Goal: Information Seeking & Learning: Find contact information

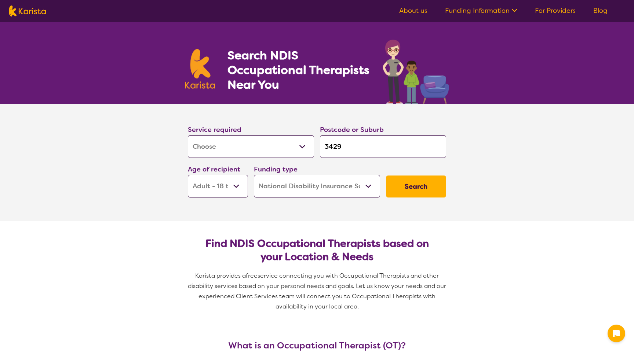
select select "[MEDICAL_DATA]"
select select "AD"
select select "NDIS"
select select "[MEDICAL_DATA]"
select select "AD"
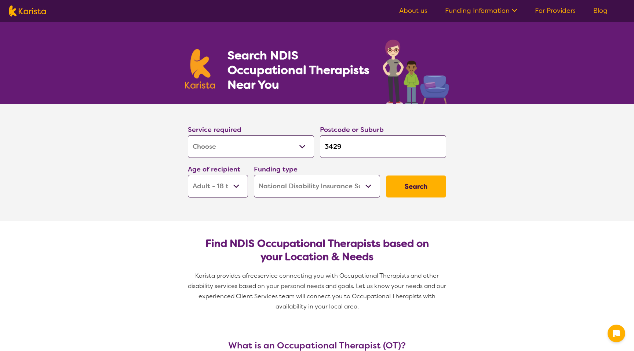
select select "NDIS"
click at [237, 157] on select "Allied Health Assistant Assessment ([MEDICAL_DATA] or [MEDICAL_DATA]) Behaviour…" at bounding box center [251, 146] width 126 height 23
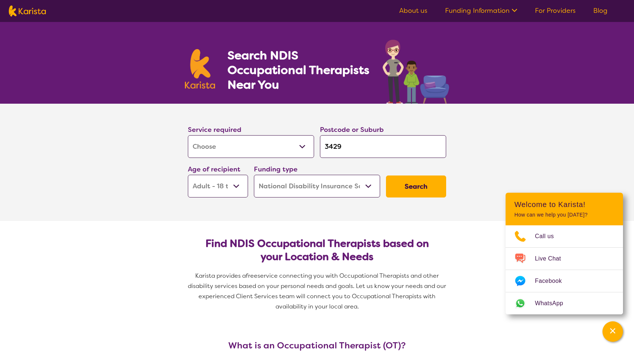
select select "[MEDICAL_DATA]"
click at [188, 135] on select "Allied Health Assistant Assessment ([MEDICAL_DATA] or [MEDICAL_DATA]) Behaviour…" at bounding box center [251, 146] width 126 height 23
select select "[MEDICAL_DATA]"
click at [412, 194] on button "Search" at bounding box center [416, 187] width 60 height 22
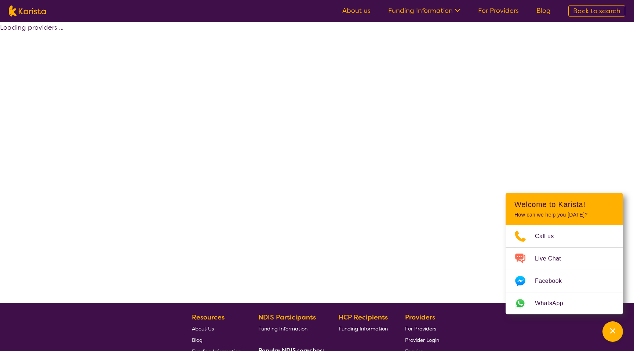
select select "by_score"
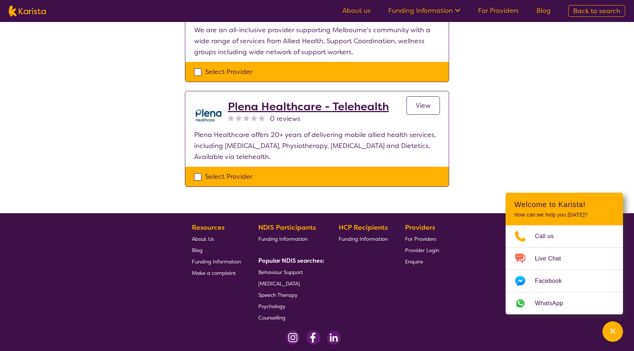
scroll to position [647, 0]
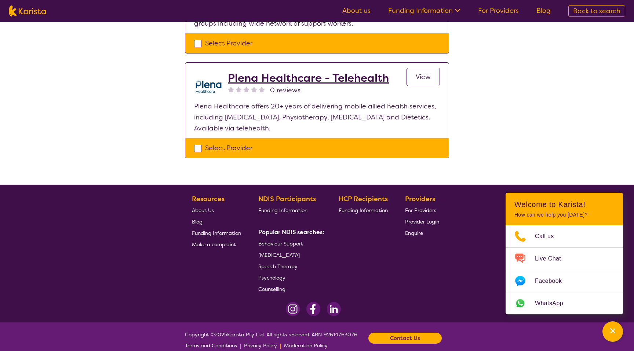
select select "[MEDICAL_DATA]"
select select "AD"
select select "NDIS"
select select "[MEDICAL_DATA]"
select select "AD"
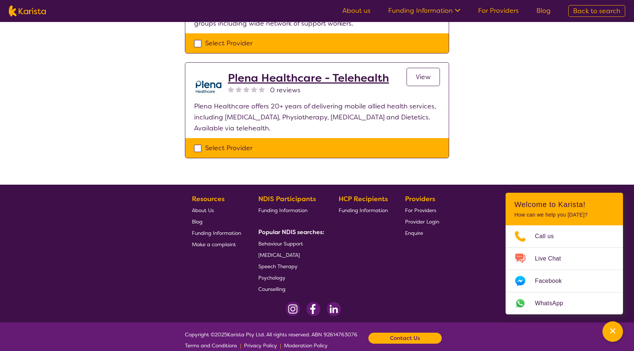
select select "NDIS"
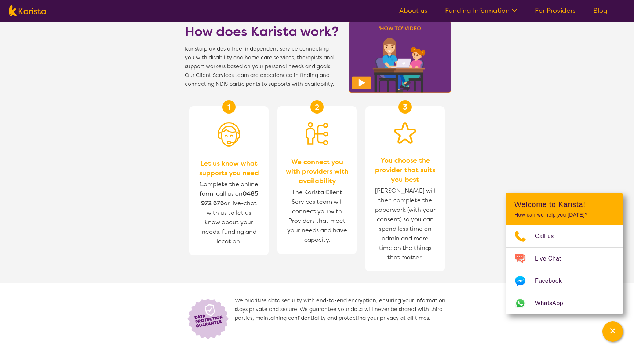
scroll to position [832, 0]
